Goal: Information Seeking & Learning: Learn about a topic

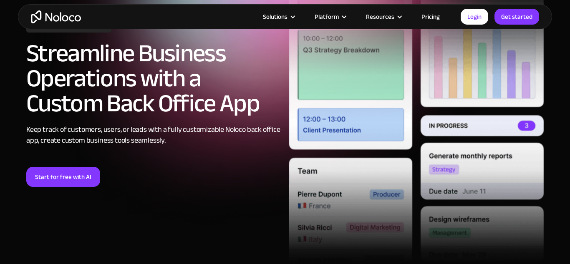
scroll to position [97, 0]
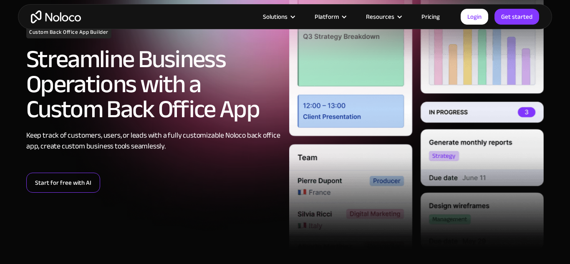
click at [81, 177] on link "Start for free with AI" at bounding box center [63, 183] width 74 height 20
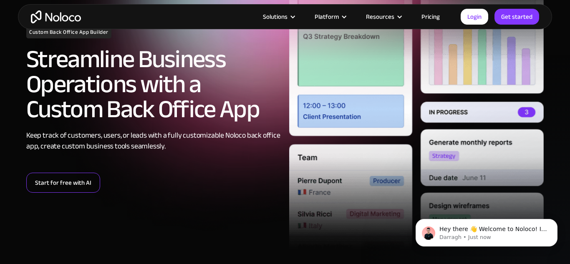
scroll to position [0, 0]
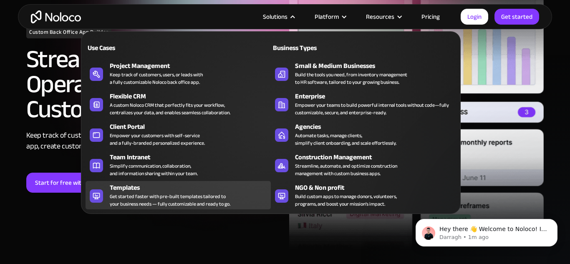
click at [137, 190] on div "Templates" at bounding box center [192, 188] width 165 height 10
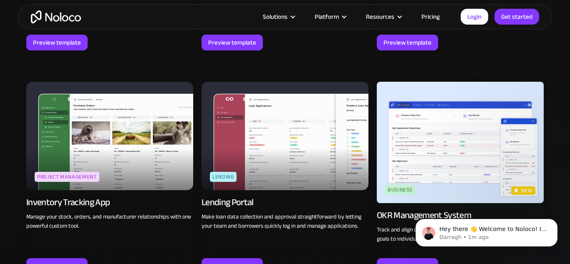
scroll to position [1203, 0]
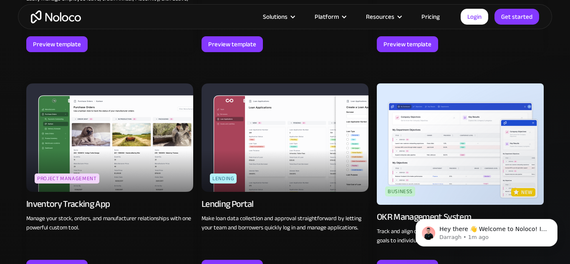
click at [324, 144] on img at bounding box center [285, 138] width 167 height 109
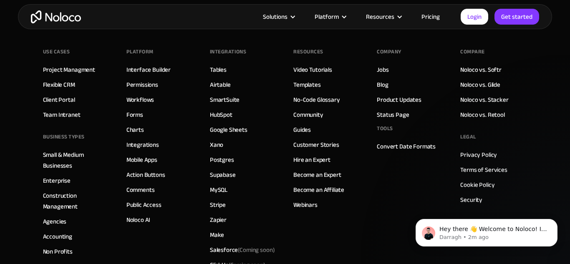
scroll to position [1270, 0]
